Goal: Task Accomplishment & Management: Complete application form

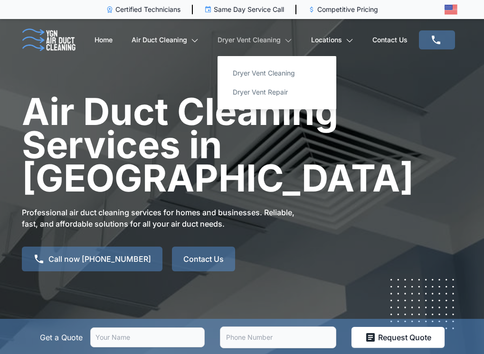
click at [290, 38] on icon at bounding box center [288, 39] width 8 height 9
click at [266, 72] on link "Dryer Vent Cleaning" at bounding box center [276, 73] width 103 height 19
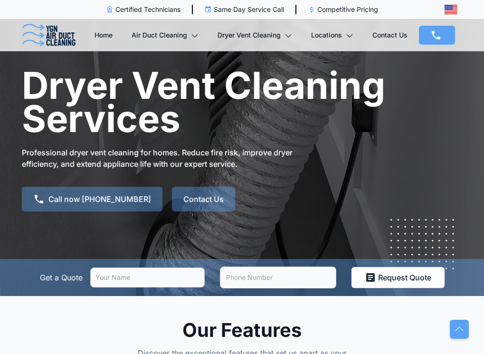
scroll to position [95, 0]
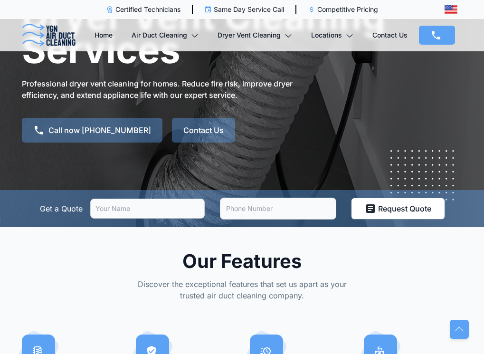
click at [137, 212] on input "text" at bounding box center [147, 208] width 114 height 20
type input "[PERSON_NAME]"
click at [280, 209] on input "tel" at bounding box center [278, 208] width 116 height 22
type input "[PHONE_NUMBER]"
click at [366, 205] on use "submit" at bounding box center [370, 208] width 9 height 9
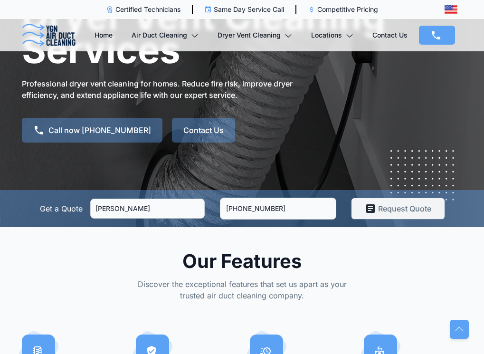
click at [374, 208] on button "Request Quote" at bounding box center [397, 208] width 93 height 21
